Goal: Use online tool/utility: Use online tool/utility

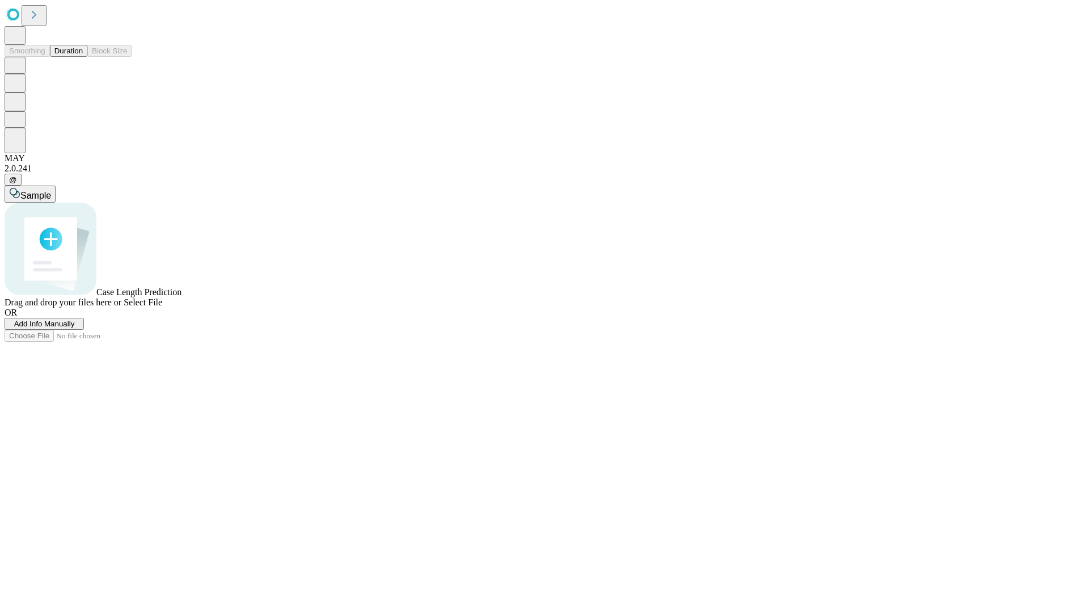
click at [162, 307] on span "Select File" at bounding box center [143, 302] width 39 height 10
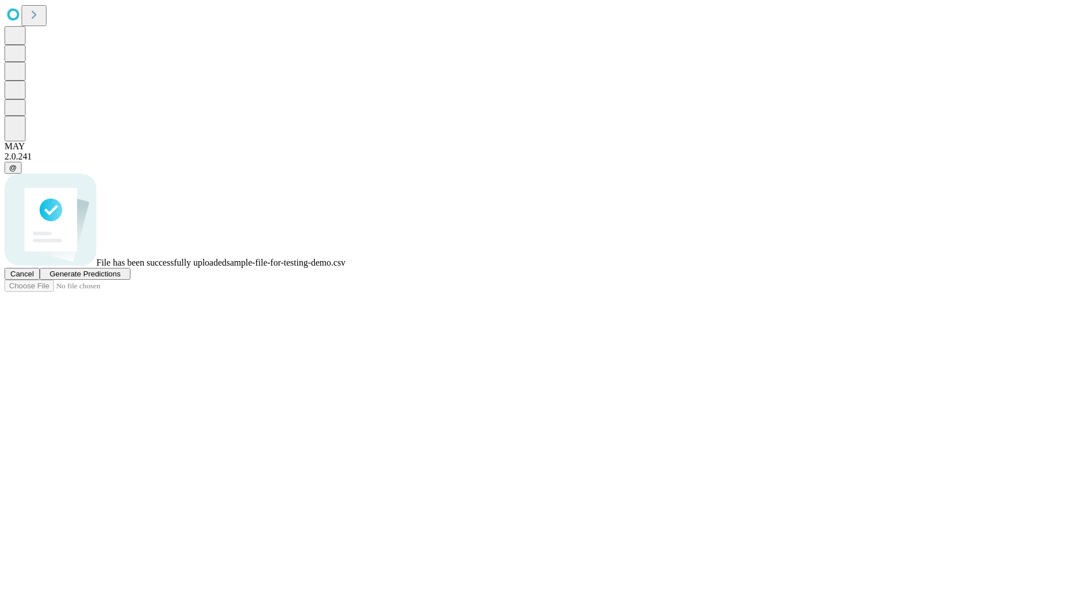
click at [120, 278] on span "Generate Predictions" at bounding box center [84, 273] width 71 height 9
